Goal: Complete application form

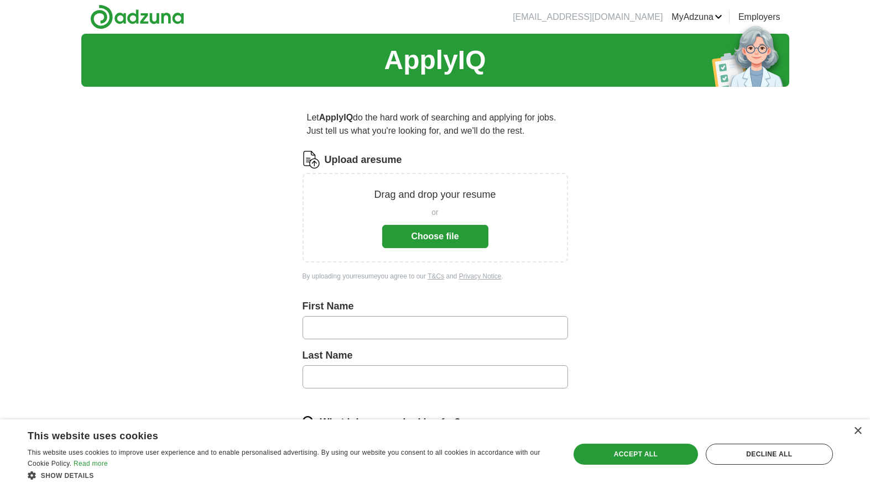
click at [427, 248] on button "Choose file" at bounding box center [435, 236] width 106 height 23
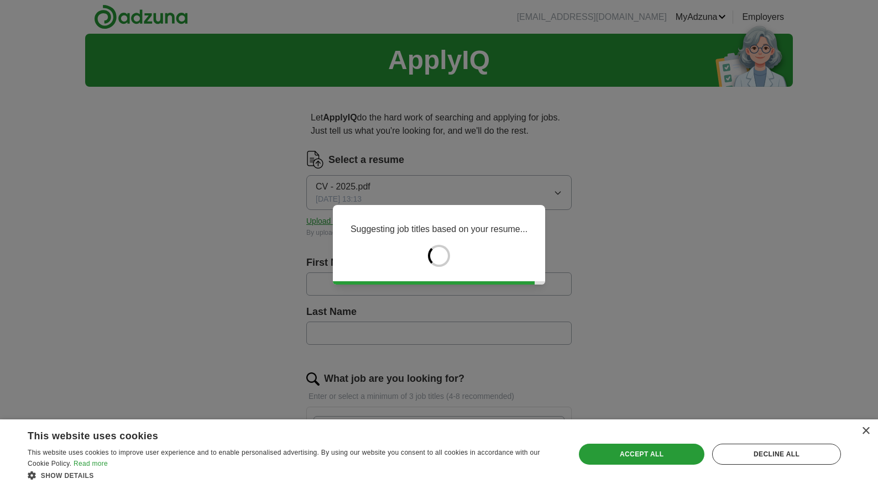
type input "*****"
type input "******"
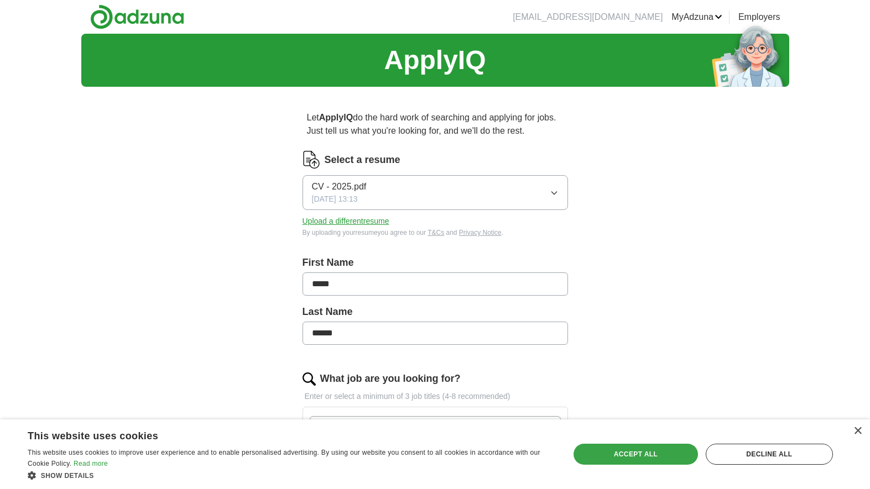
click at [626, 452] on div "Accept all" at bounding box center [635, 454] width 124 height 21
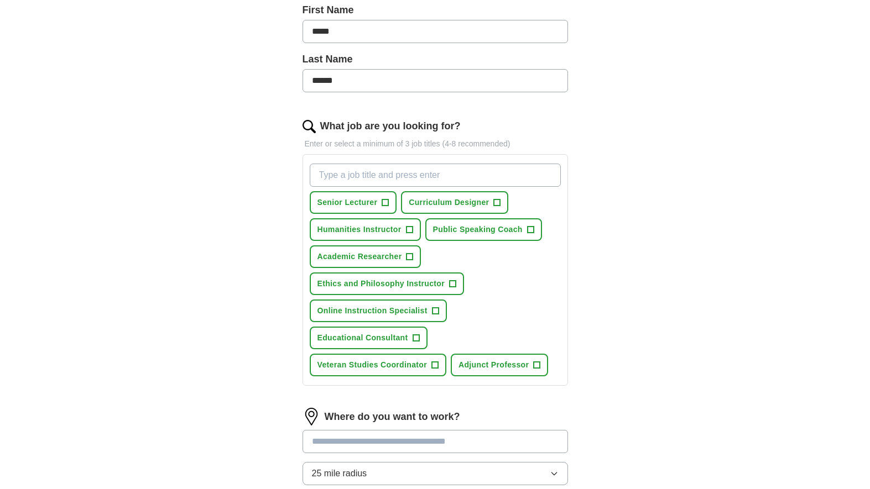
scroll to position [257, 0]
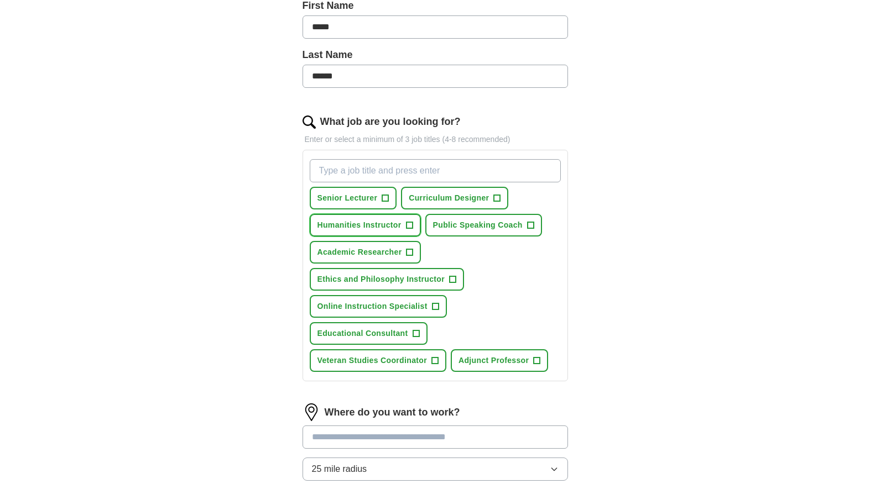
click at [412, 230] on span "+" at bounding box center [409, 225] width 7 height 9
click at [389, 203] on span "+" at bounding box center [385, 198] width 7 height 9
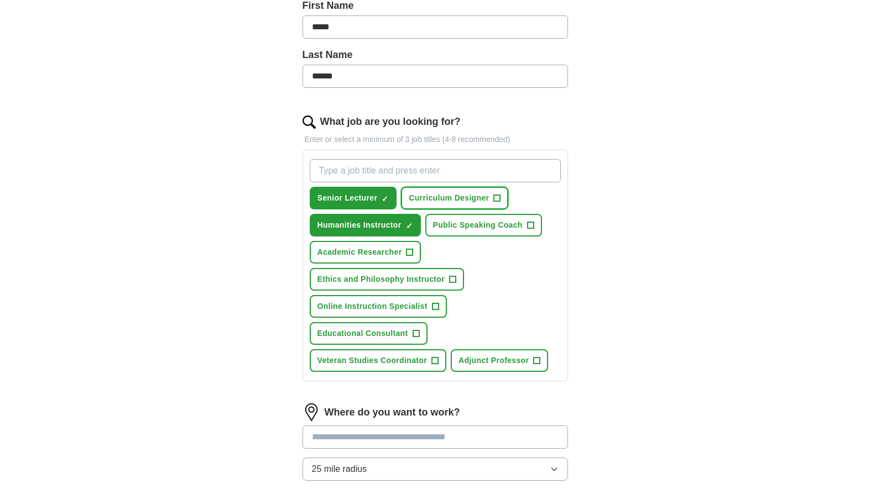
click at [500, 203] on span "+" at bounding box center [497, 198] width 7 height 9
click at [413, 257] on span "+" at bounding box center [409, 252] width 7 height 9
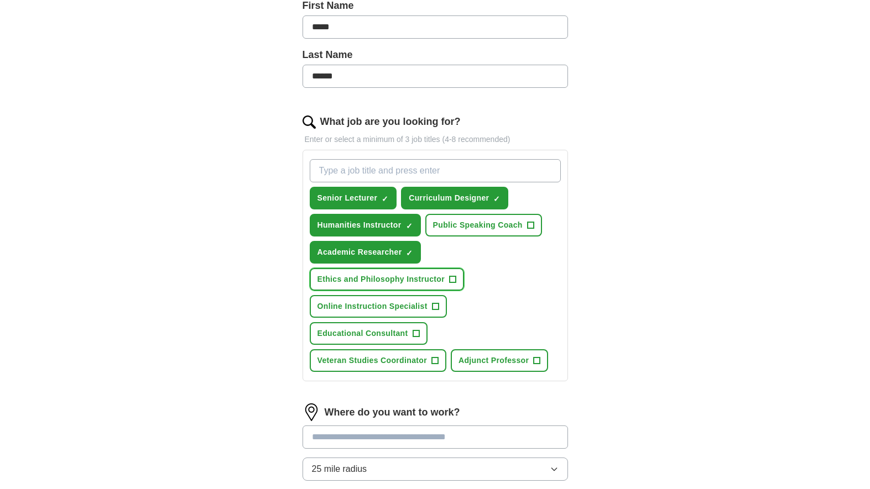
click at [456, 284] on span "+" at bounding box center [452, 279] width 7 height 9
click at [438, 365] on span "+" at bounding box center [434, 361] width 7 height 9
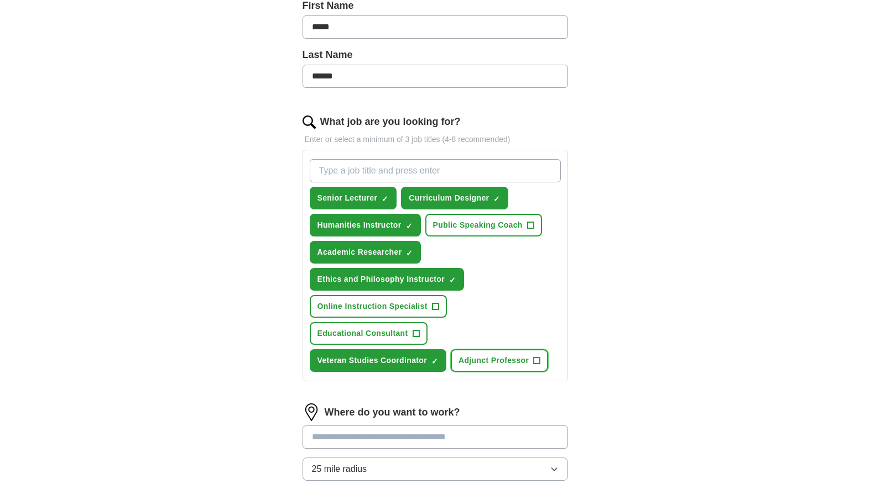
click at [533, 365] on span "+" at bounding box center [536, 361] width 7 height 9
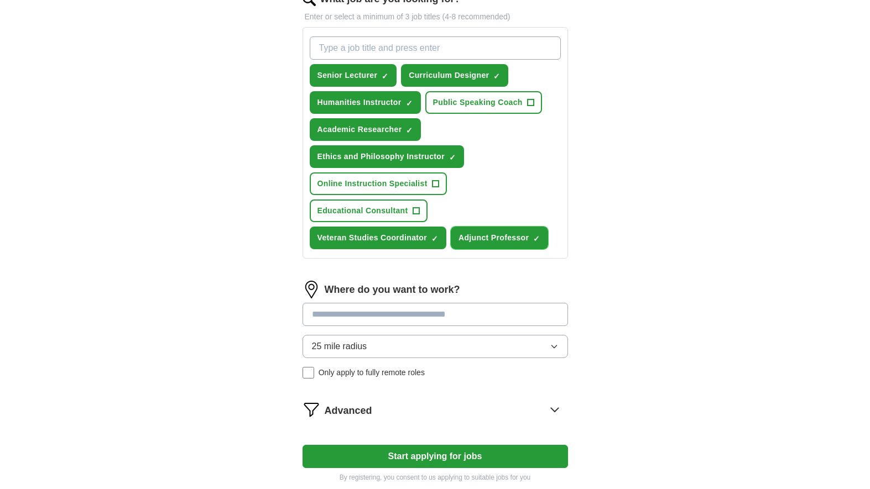
scroll to position [381, 0]
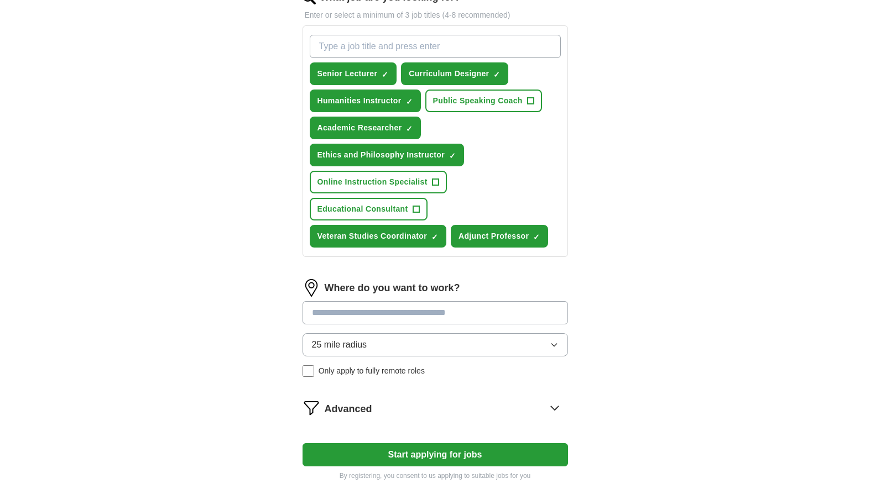
click at [338, 58] on input "What job are you looking for?" at bounding box center [435, 46] width 251 height 23
type input "Veteran Studies Instructor"
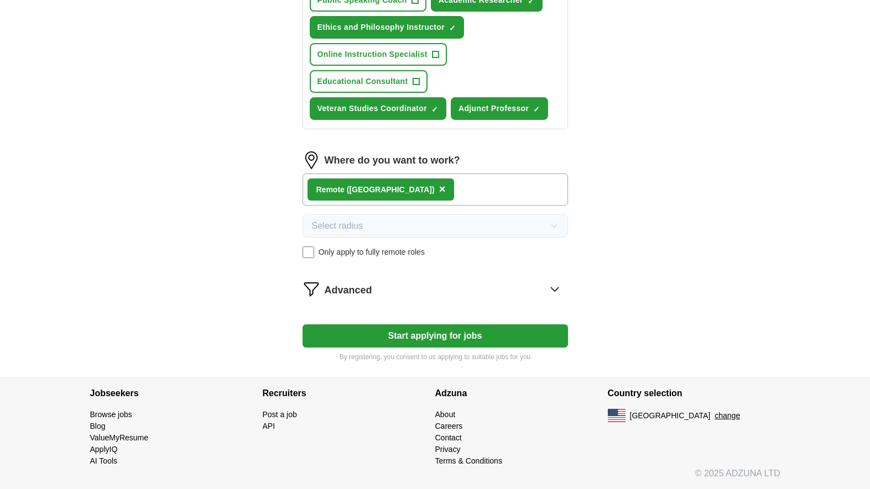
scroll to position [598, 0]
click at [553, 287] on icon at bounding box center [555, 289] width 18 height 18
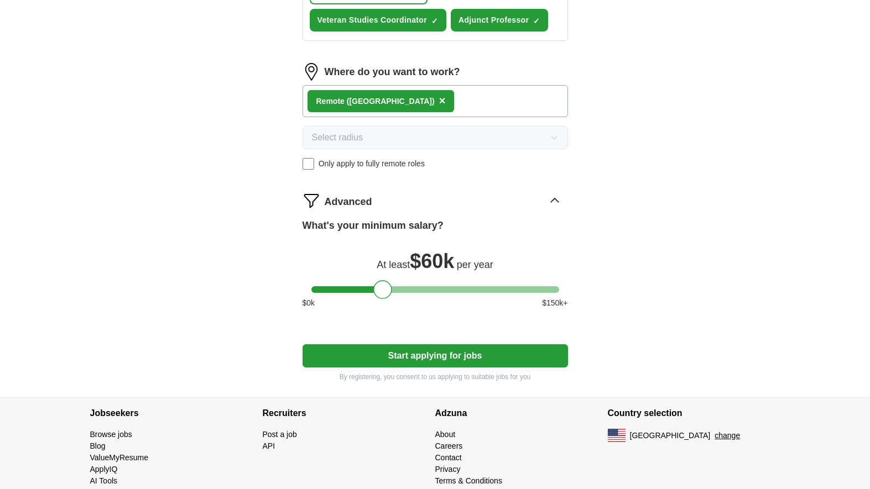
drag, startPoint x: 315, startPoint y: 385, endPoint x: 378, endPoint y: 383, distance: 62.5
click at [378, 299] on div at bounding box center [382, 289] width 19 height 19
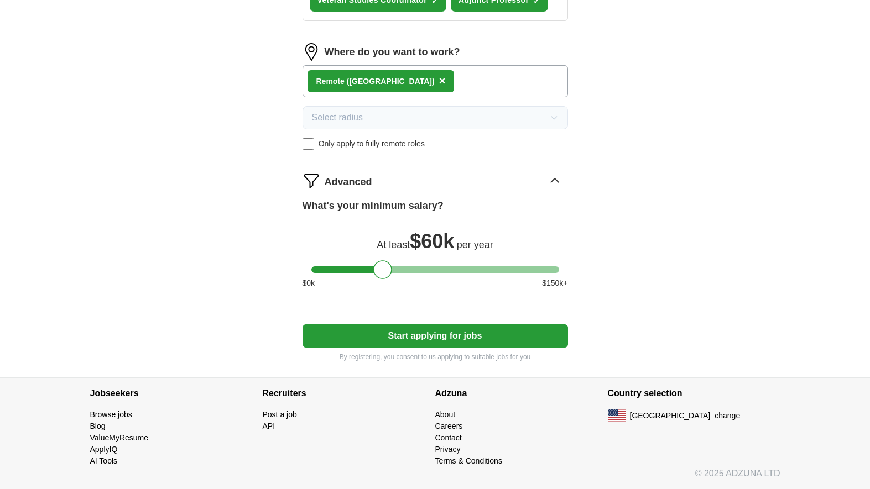
scroll to position [677, 0]
click at [427, 348] on button "Start applying for jobs" at bounding box center [434, 335] width 265 height 23
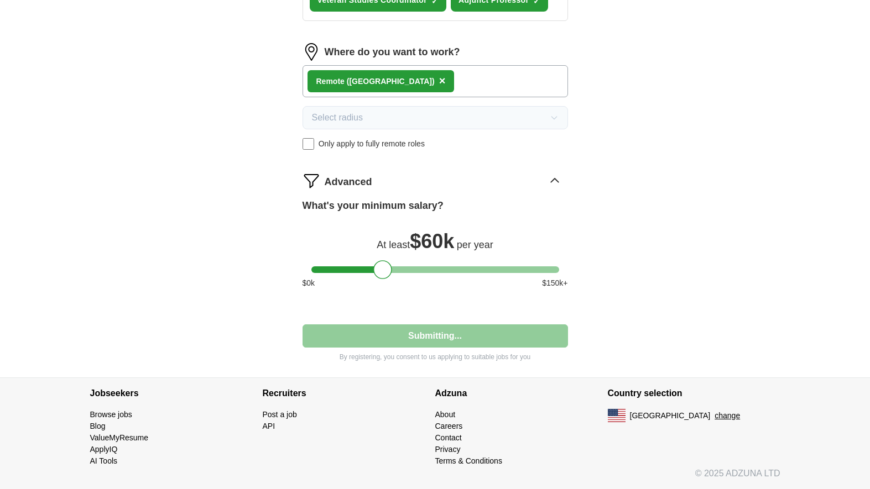
select select "**"
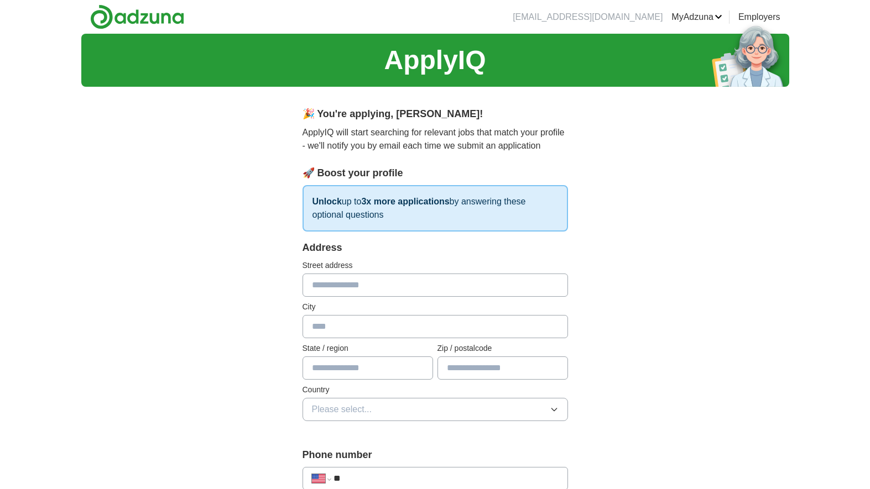
scroll to position [0, 0]
click at [333, 297] on input "text" at bounding box center [434, 285] width 265 height 23
type input "**********"
type input "**"
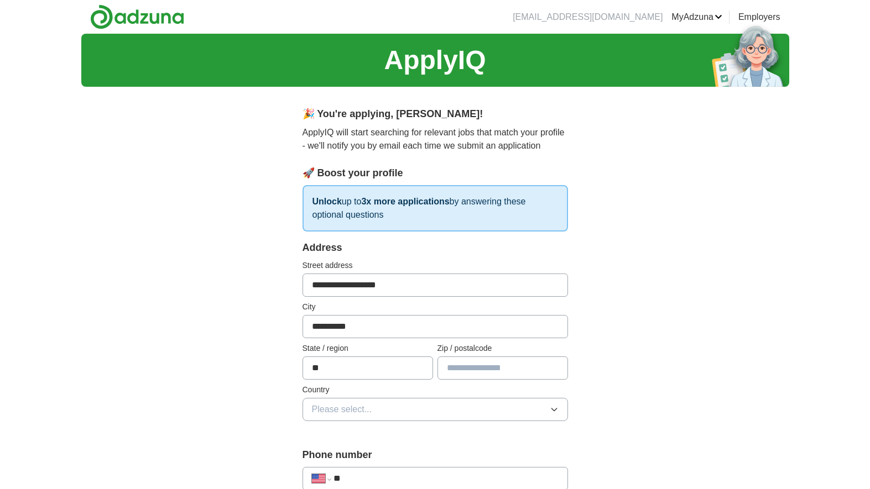
type input "*****"
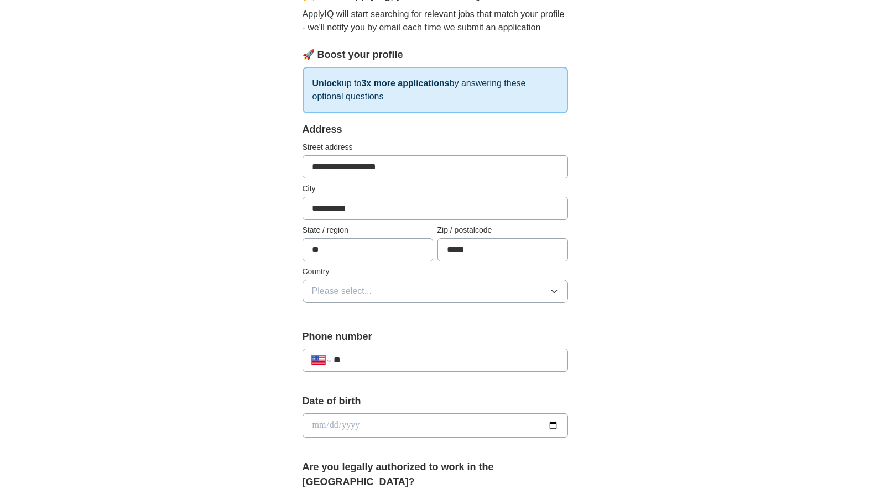
scroll to position [121, 0]
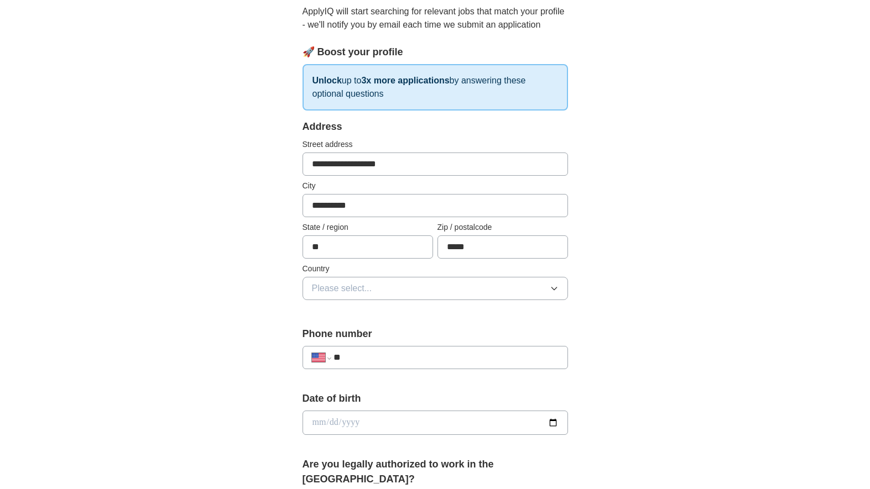
click at [553, 293] on icon "button" at bounding box center [553, 288] width 9 height 9
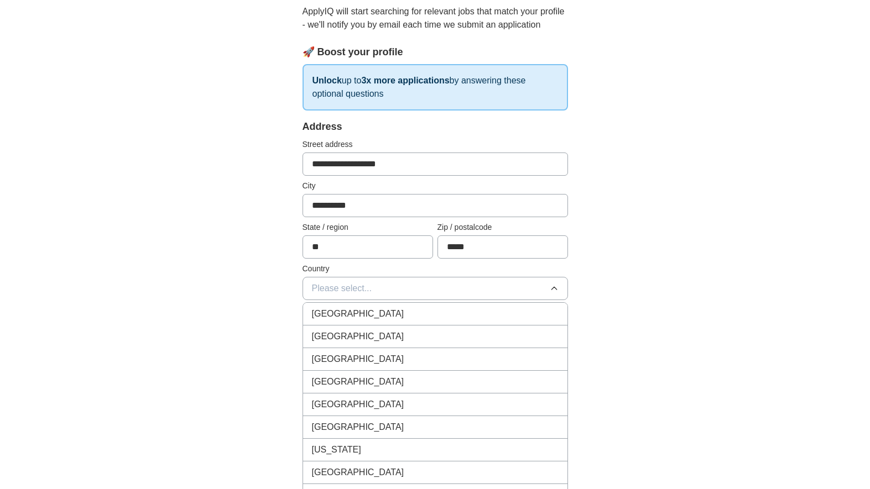
click at [498, 343] on div "[GEOGRAPHIC_DATA]" at bounding box center [435, 336] width 247 height 13
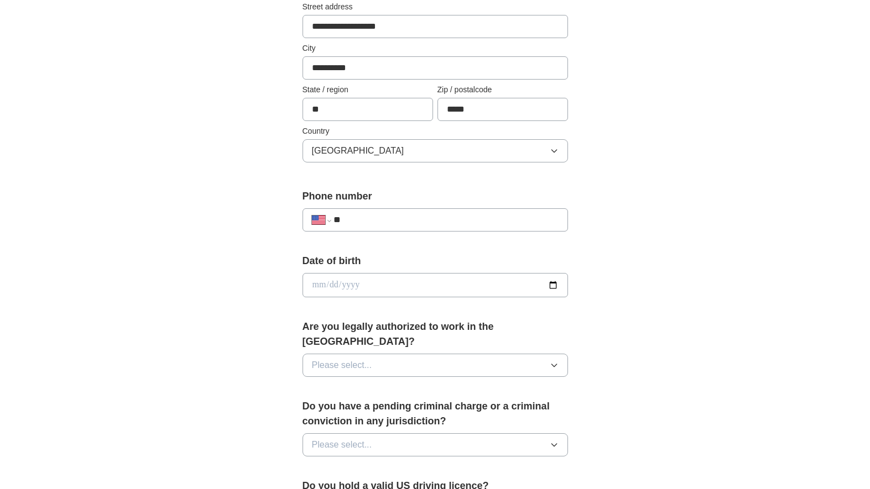
scroll to position [260, 0]
click at [374, 226] on input "**" at bounding box center [445, 218] width 224 height 13
type input "**********"
click at [331, 296] on input "date" at bounding box center [434, 284] width 265 height 24
type input "**********"
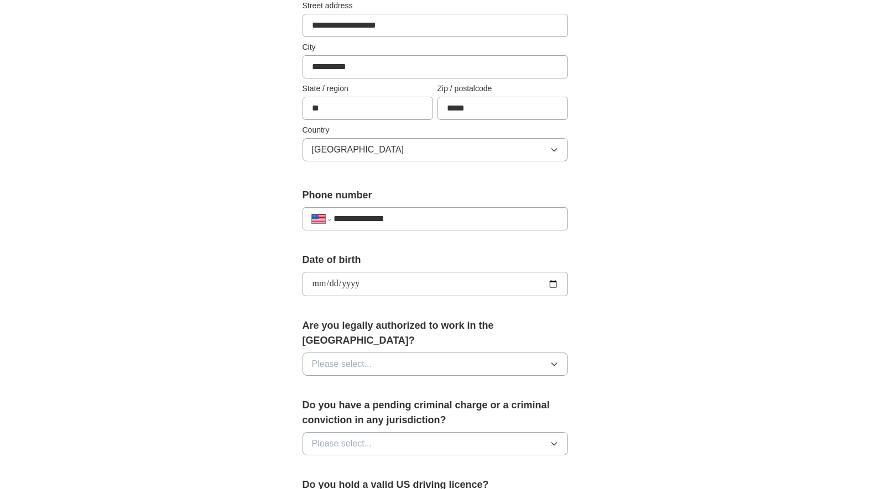
click at [551, 369] on icon "button" at bounding box center [553, 364] width 9 height 9
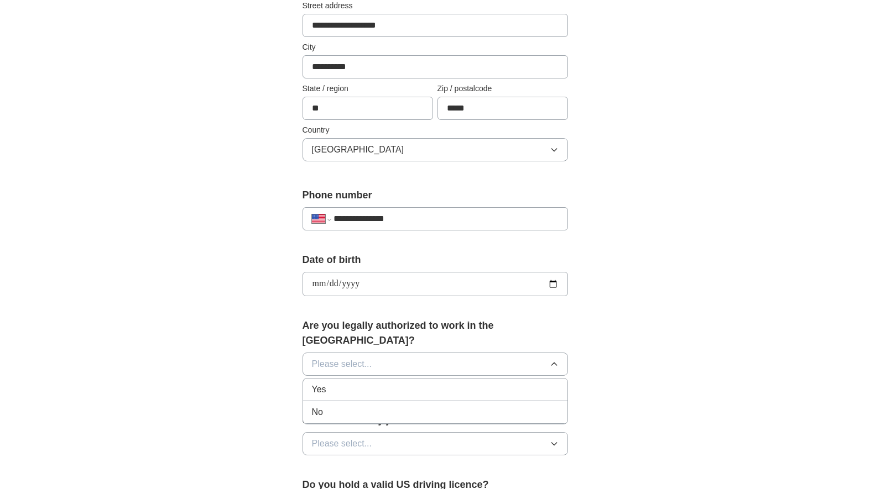
click at [482, 401] on li "Yes" at bounding box center [435, 390] width 264 height 23
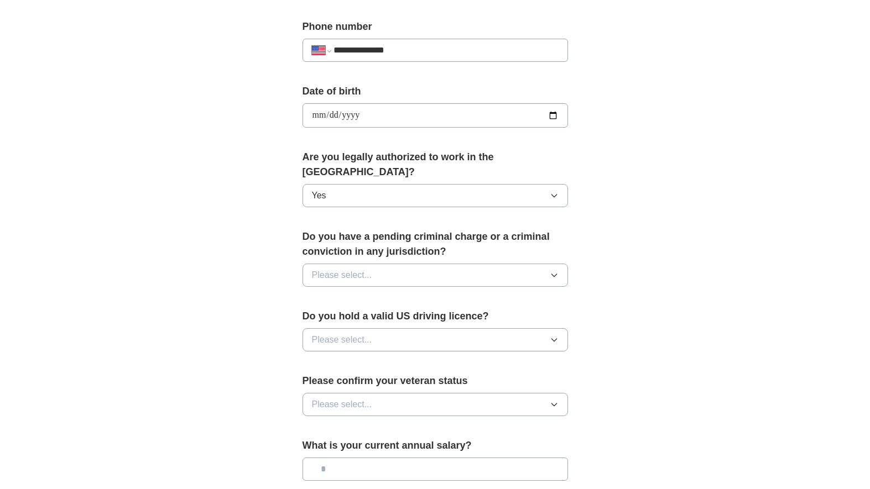
scroll to position [434, 0]
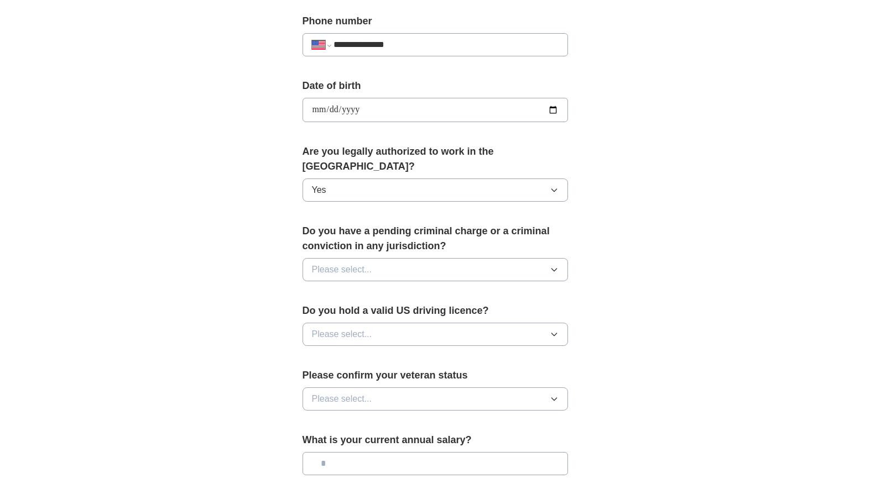
click at [558, 281] on button "Please select..." at bounding box center [434, 269] width 265 height 23
click at [544, 324] on div "No" at bounding box center [435, 317] width 247 height 13
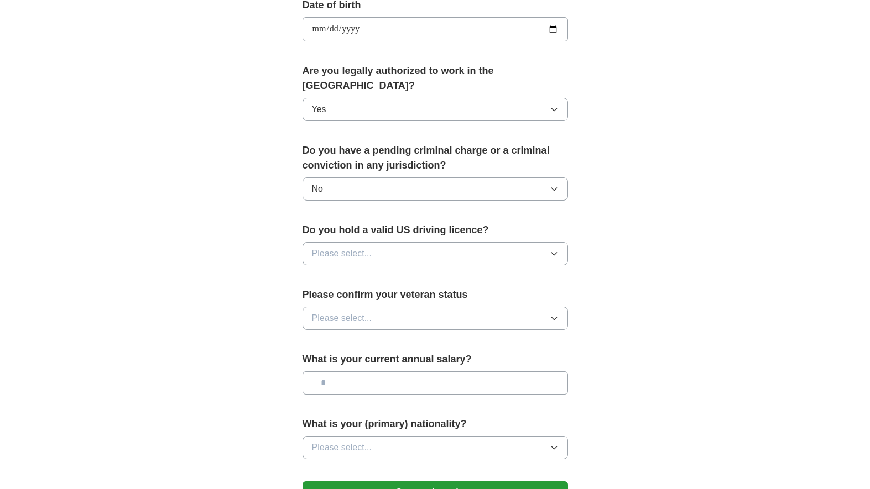
scroll to position [518, 0]
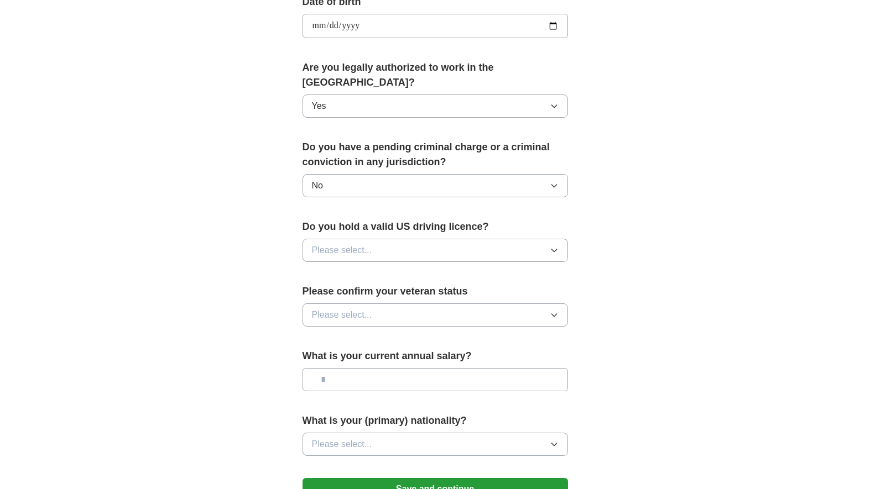
click at [554, 255] on icon "button" at bounding box center [553, 250] width 9 height 9
click at [545, 282] on div "Yes" at bounding box center [435, 275] width 247 height 13
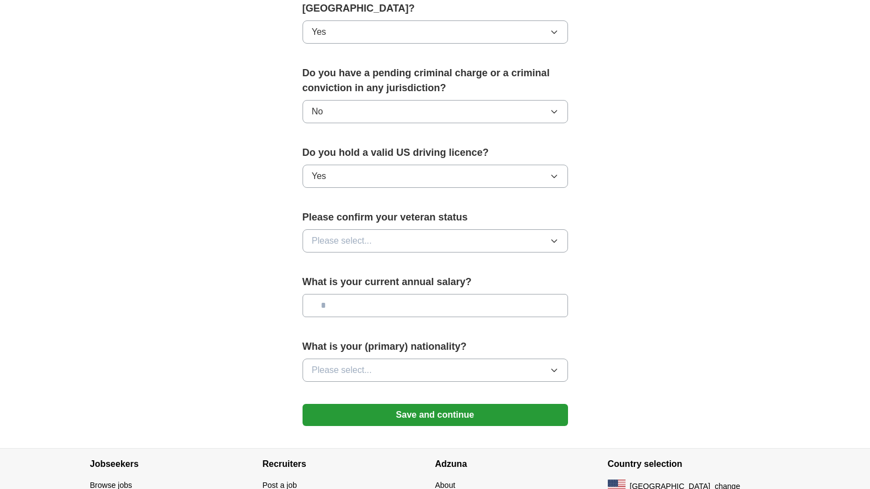
scroll to position [594, 0]
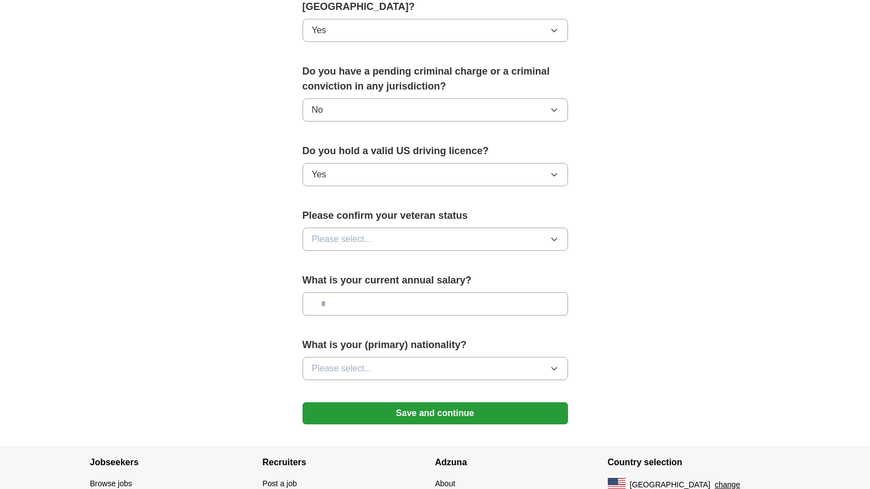
click at [553, 244] on icon "button" at bounding box center [553, 239] width 9 height 9
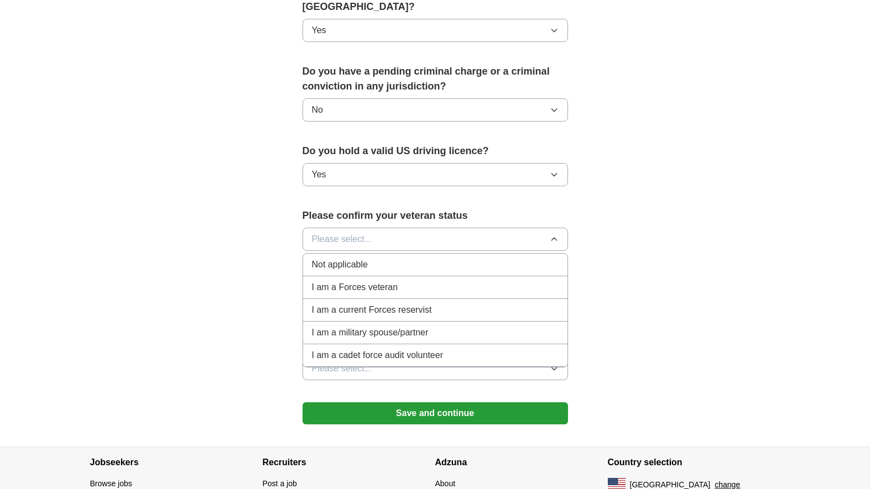
click at [500, 294] on div "I am a Forces veteran" at bounding box center [435, 287] width 247 height 13
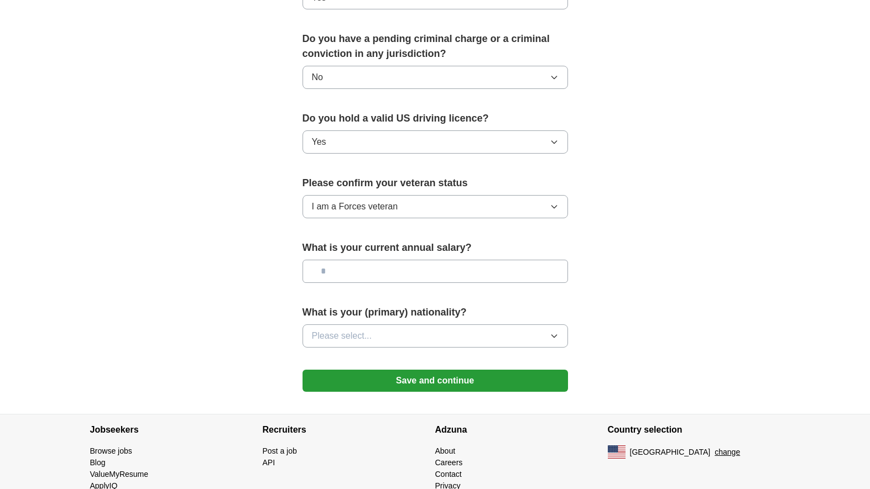
scroll to position [642, 0]
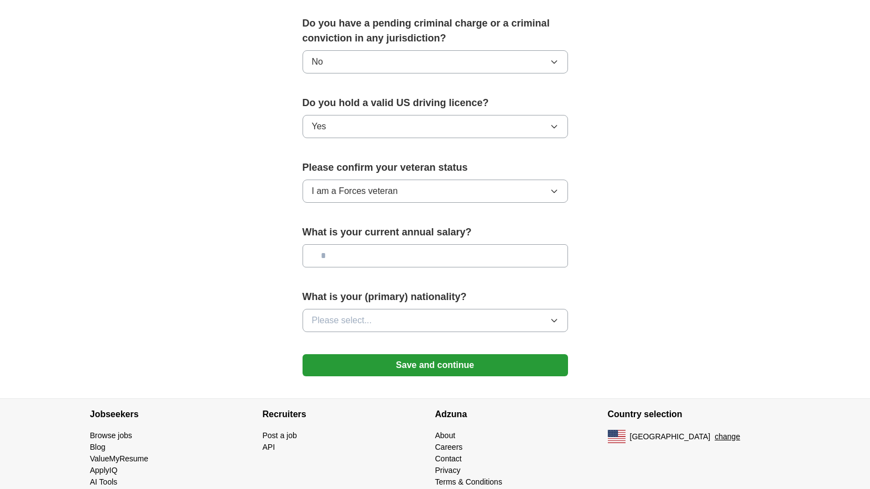
click at [352, 268] on input "text" at bounding box center [434, 255] width 265 height 23
type input "*******"
click at [327, 327] on span "Please select..." at bounding box center [342, 320] width 60 height 13
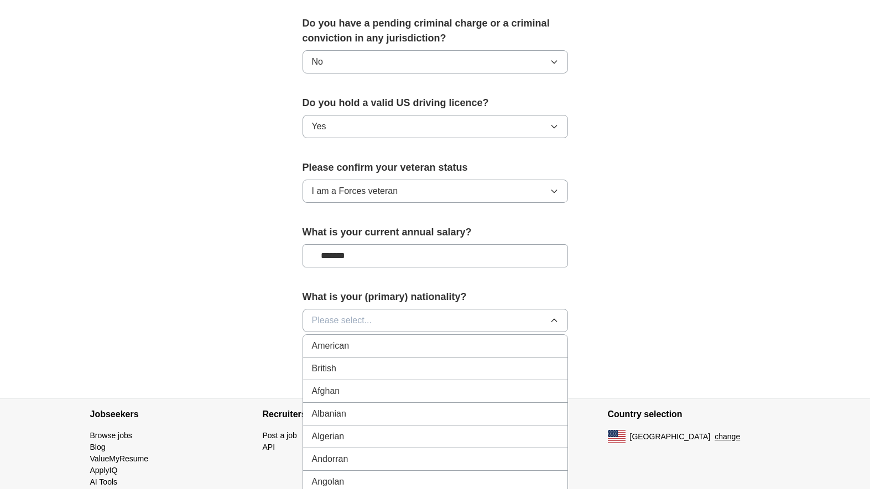
click at [344, 353] on span "American" at bounding box center [331, 345] width 38 height 13
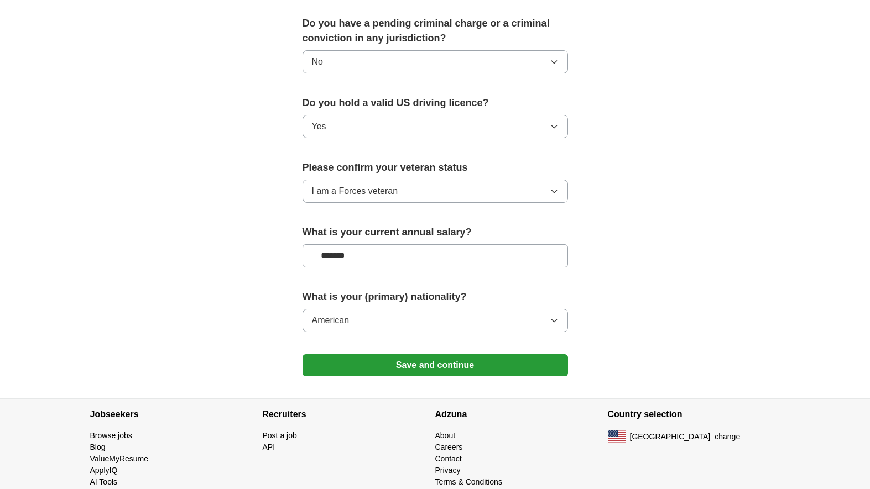
click at [425, 376] on button "Save and continue" at bounding box center [434, 365] width 265 height 22
